Goal: Transaction & Acquisition: Purchase product/service

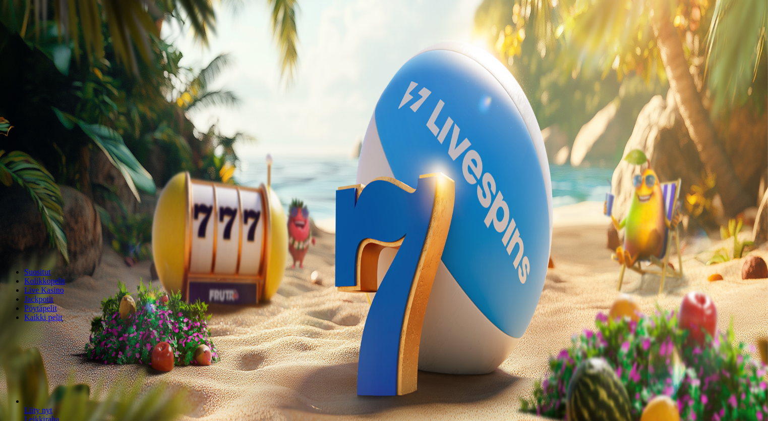
click at [31, 40] on span "Talletus" at bounding box center [19, 37] width 23 height 8
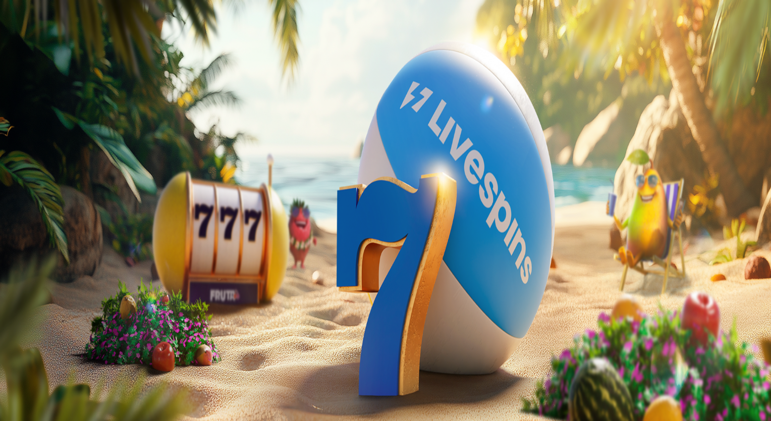
click at [112, 168] on label "€50" at bounding box center [106, 172] width 12 height 9
type input "**"
click at [69, 252] on span "TALLETA JA PELAA" at bounding box center [38, 256] width 61 height 8
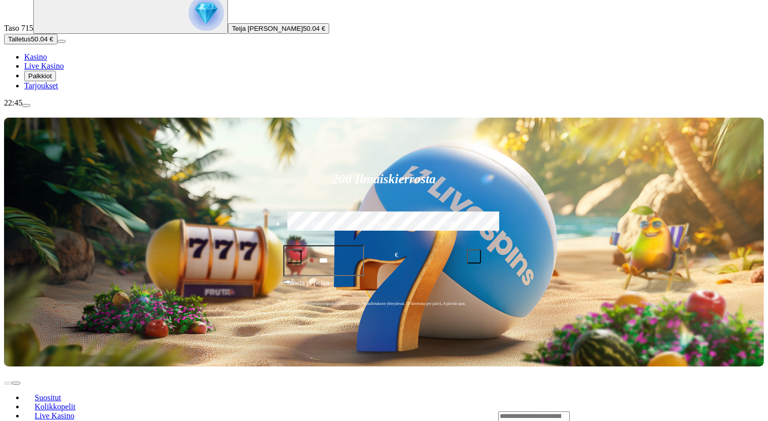
scroll to position [88, 0]
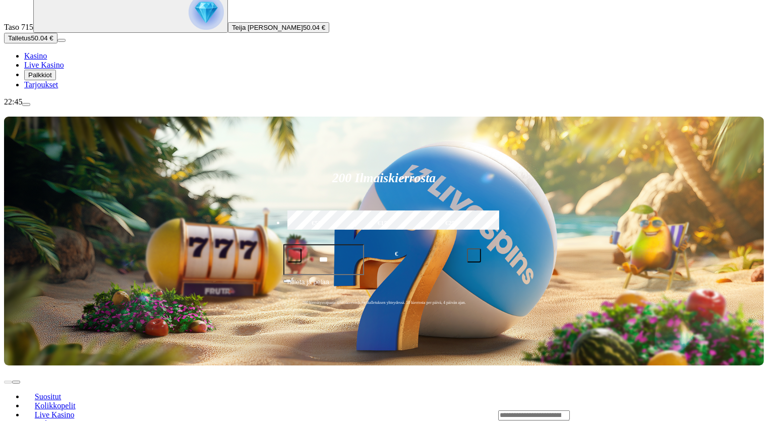
click at [16, 382] on span "chevron-right icon" at bounding box center [16, 382] width 0 height 0
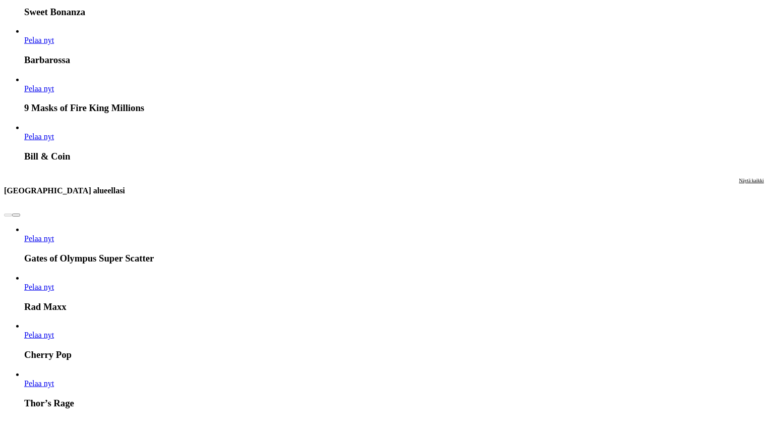
scroll to position [960, 0]
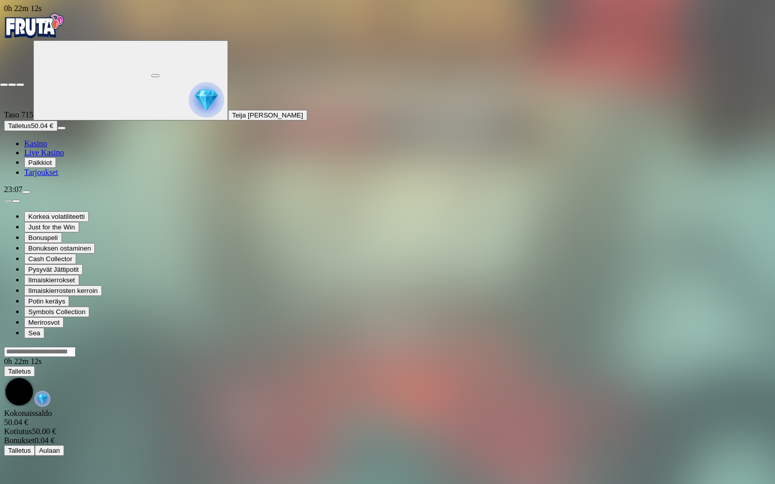
click at [4, 85] on span "close icon" at bounding box center [4, 85] width 0 height 0
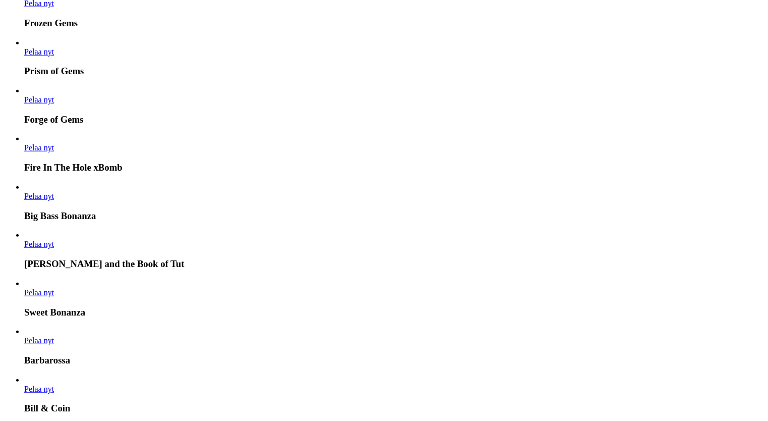
scroll to position [659, 0]
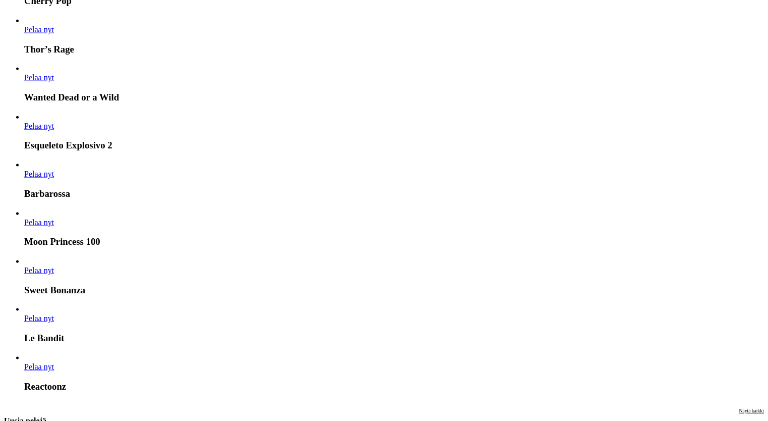
scroll to position [1319, 0]
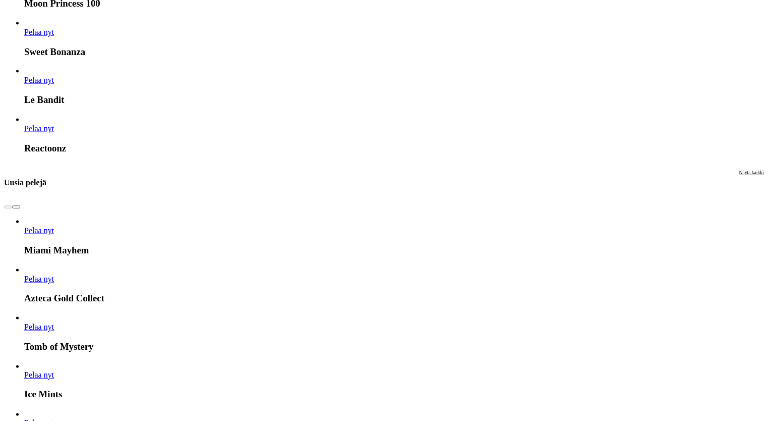
scroll to position [1549, 0]
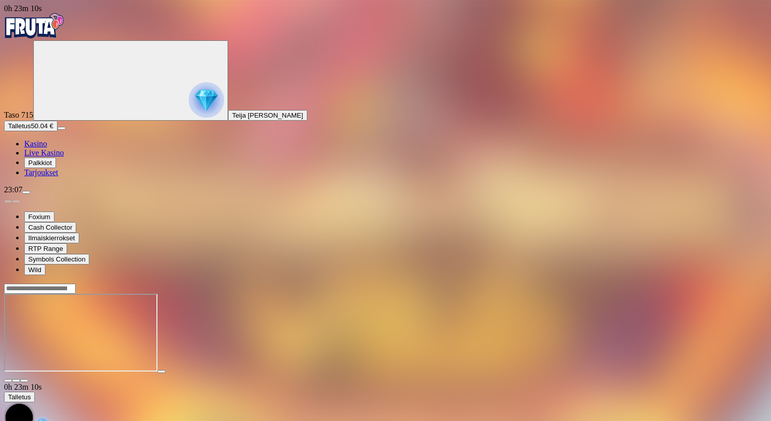
click at [24, 380] on span "fullscreen icon" at bounding box center [24, 380] width 0 height 0
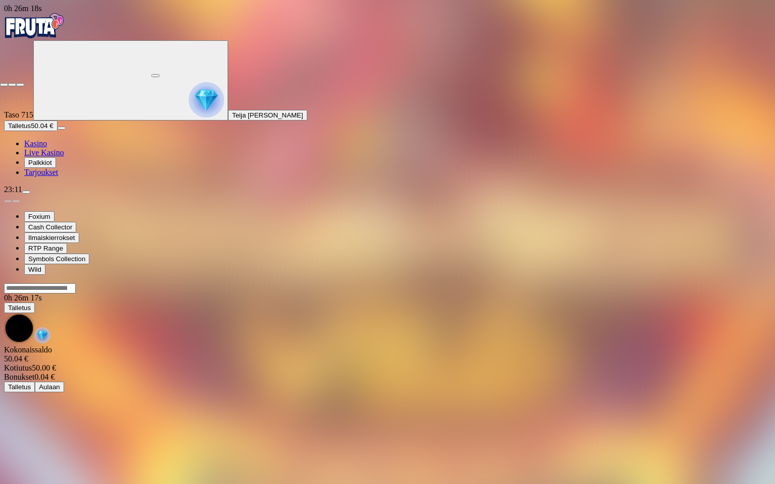
click at [4, 85] on span "close icon" at bounding box center [4, 85] width 0 height 0
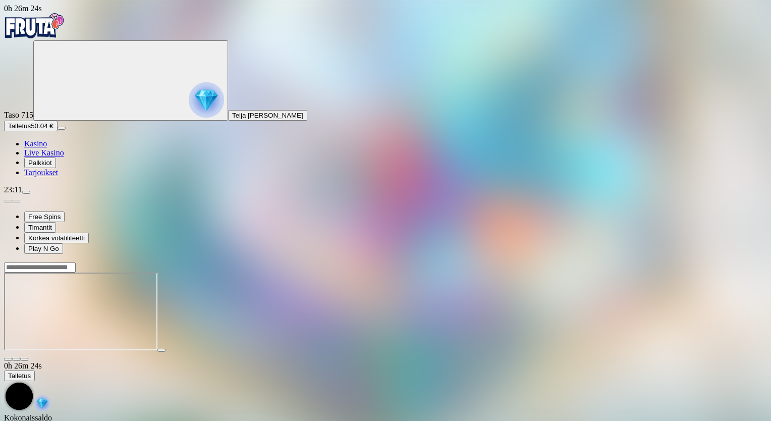
click at [24, 359] on span "fullscreen icon" at bounding box center [24, 359] width 0 height 0
